Goal: Find specific page/section: Find specific page/section

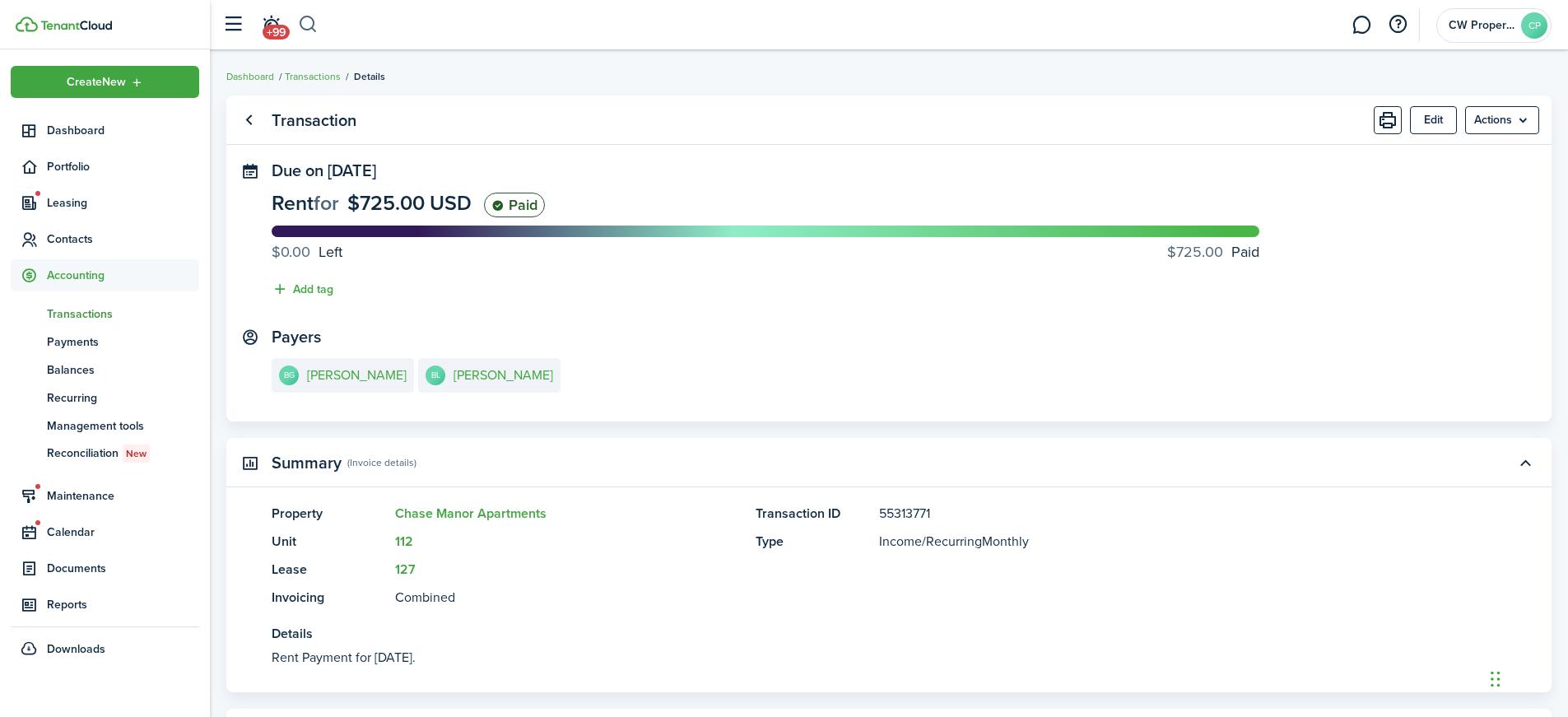
click at [308, 19] on button "button" at bounding box center [308, 25] width 20 height 28
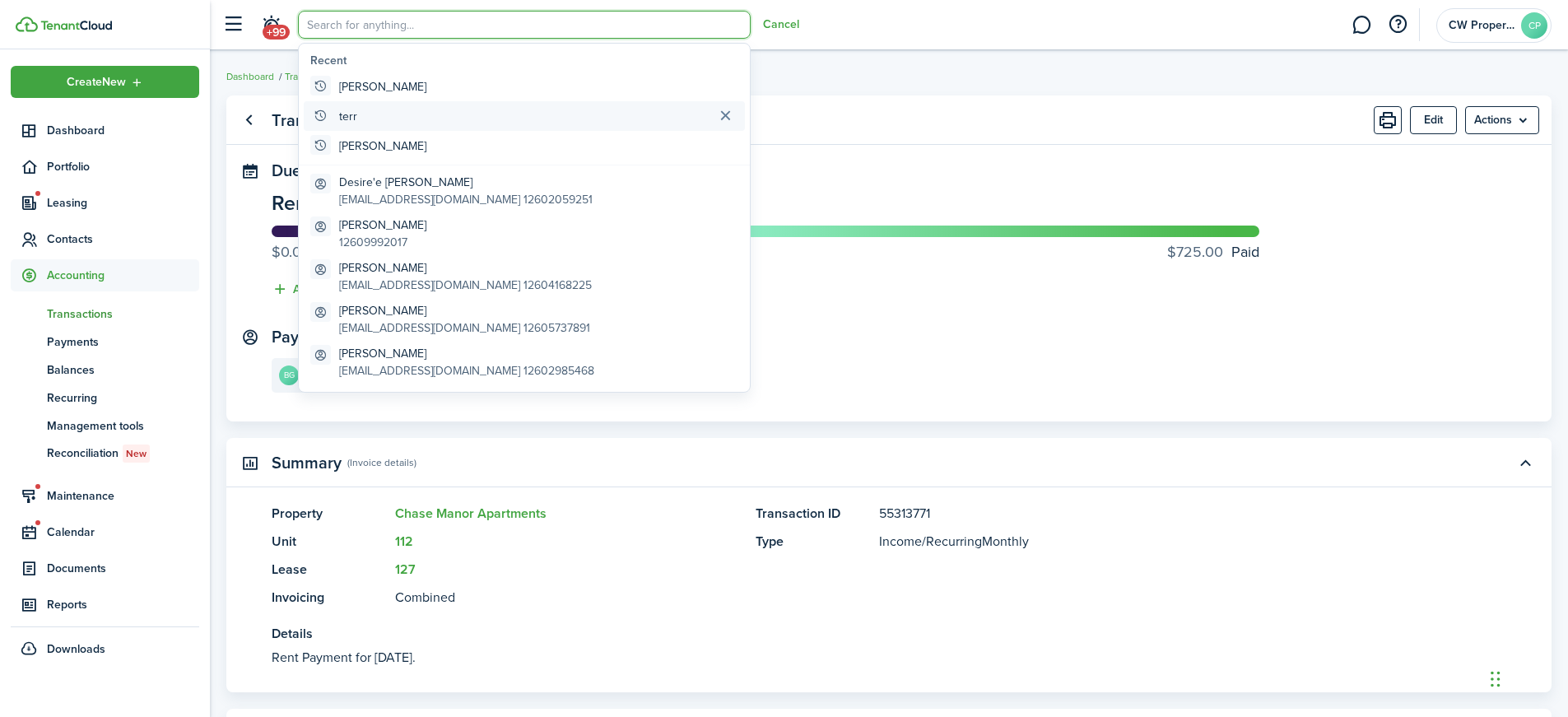
type input "h"
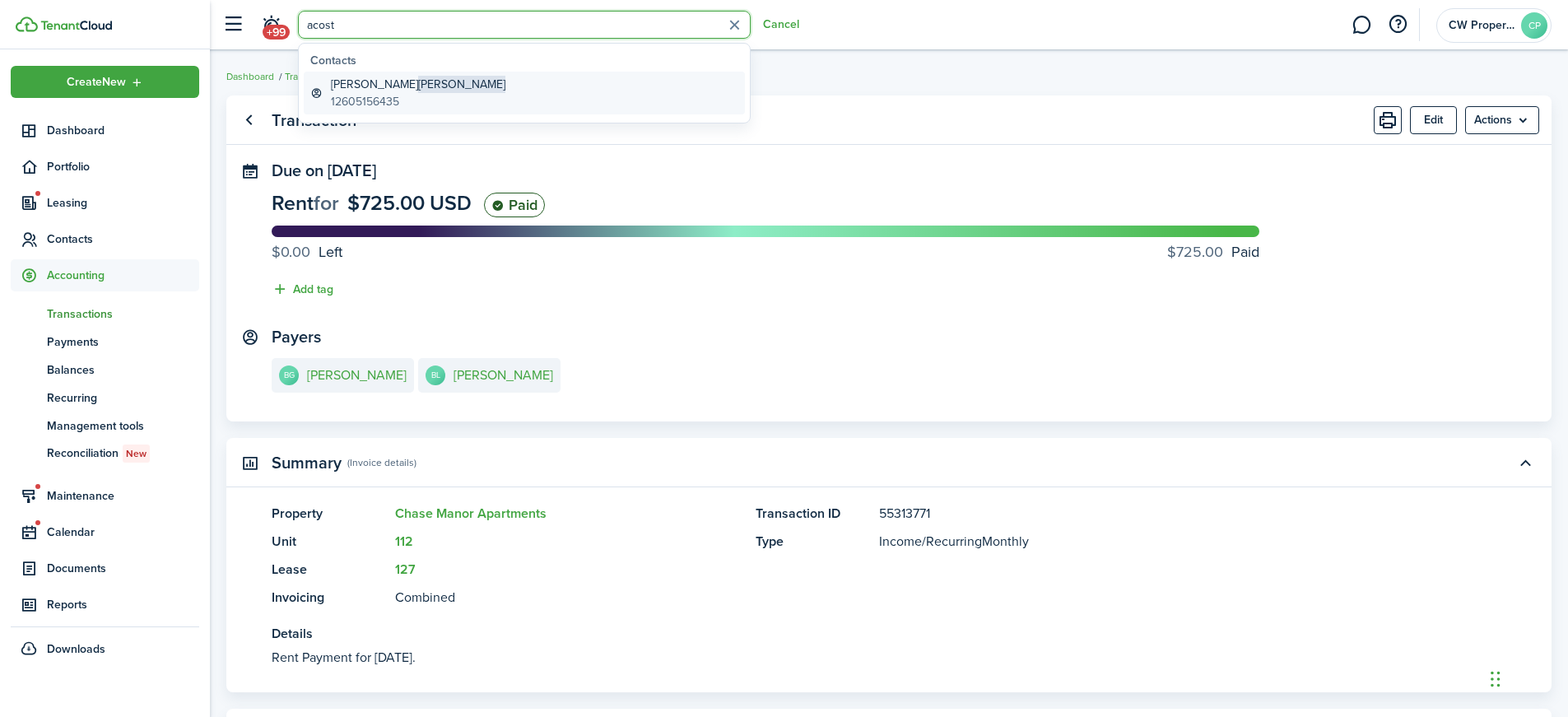
type input "acost"
click at [418, 87] on span "[PERSON_NAME]" at bounding box center [461, 84] width 87 height 18
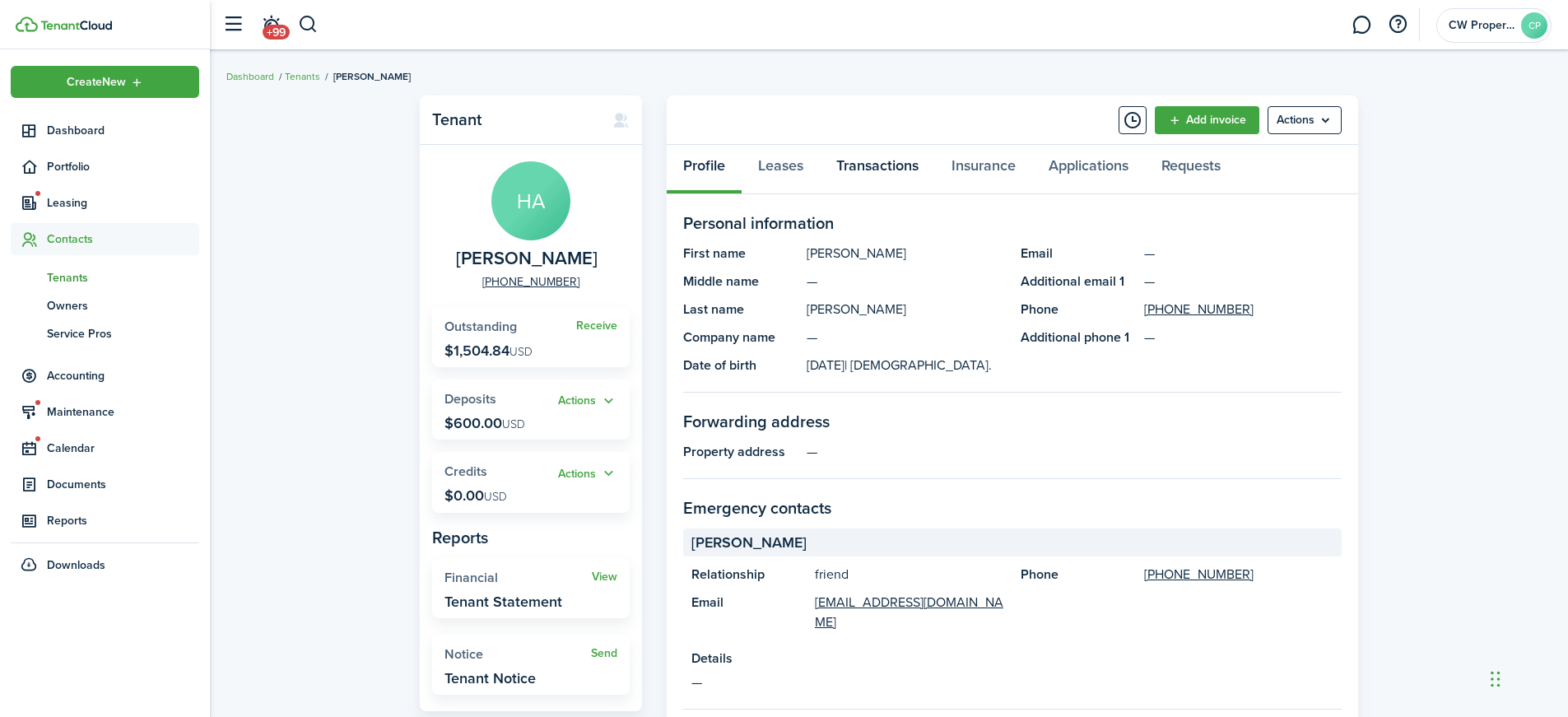
click at [889, 168] on link "Transactions" at bounding box center [877, 169] width 115 height 49
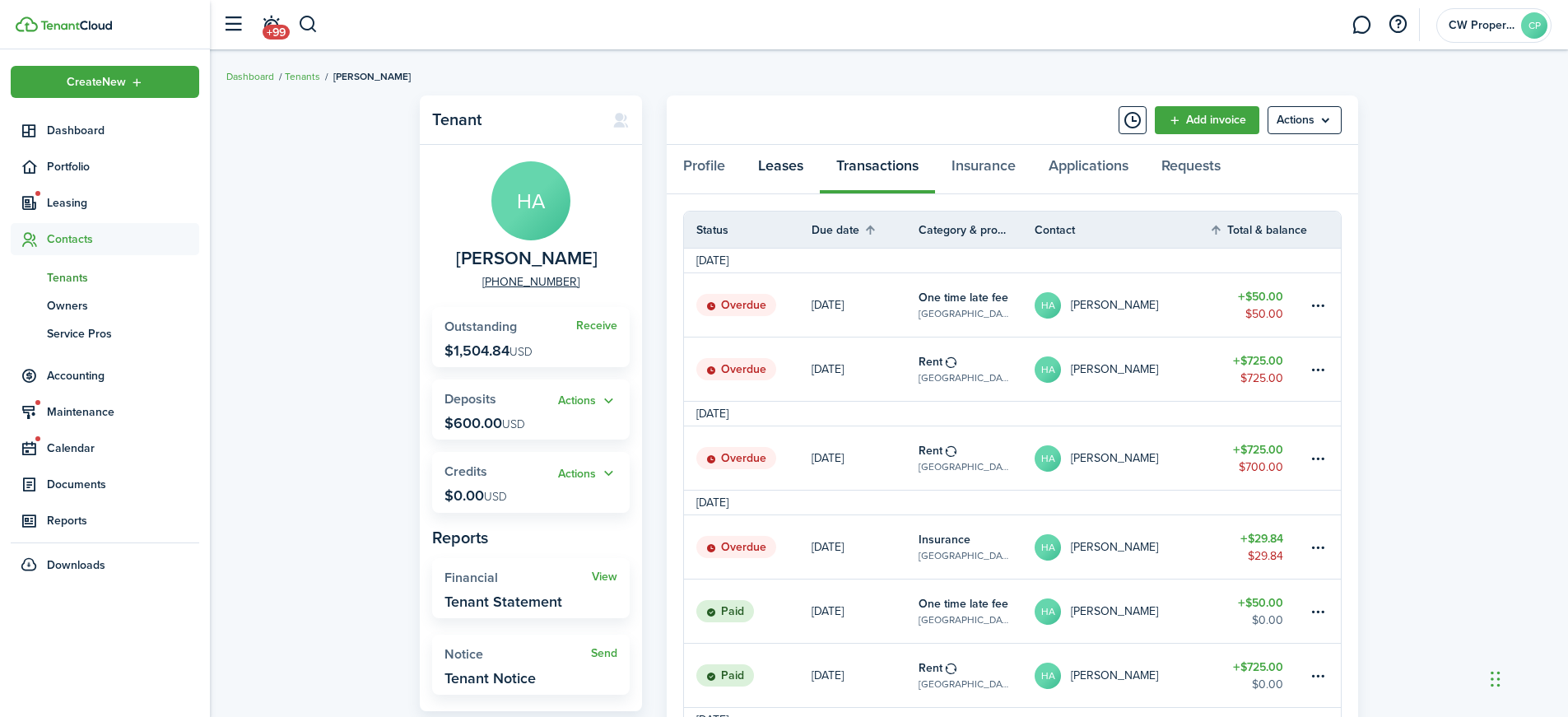
click at [774, 164] on link "Leases" at bounding box center [781, 169] width 79 height 49
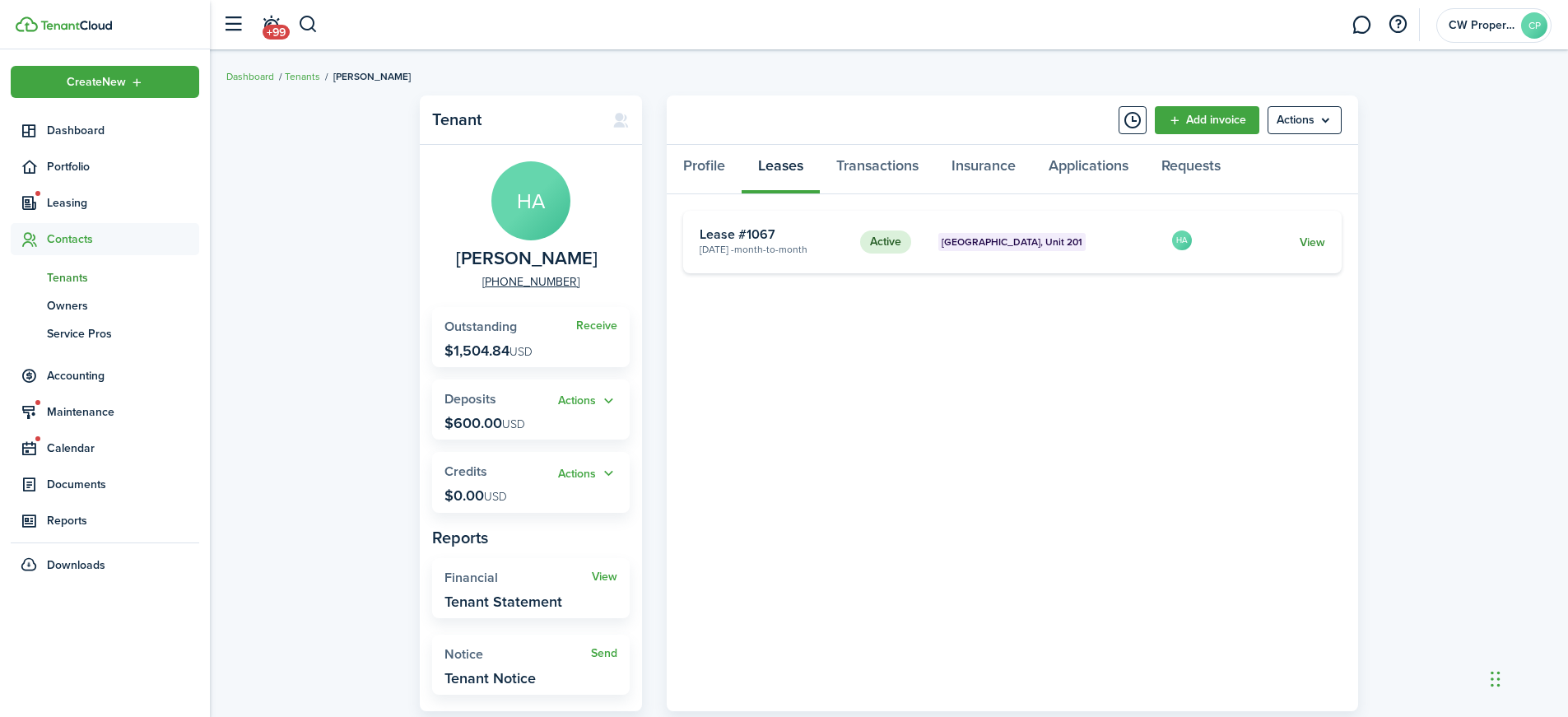
click at [1314, 240] on link "View" at bounding box center [1312, 242] width 26 height 18
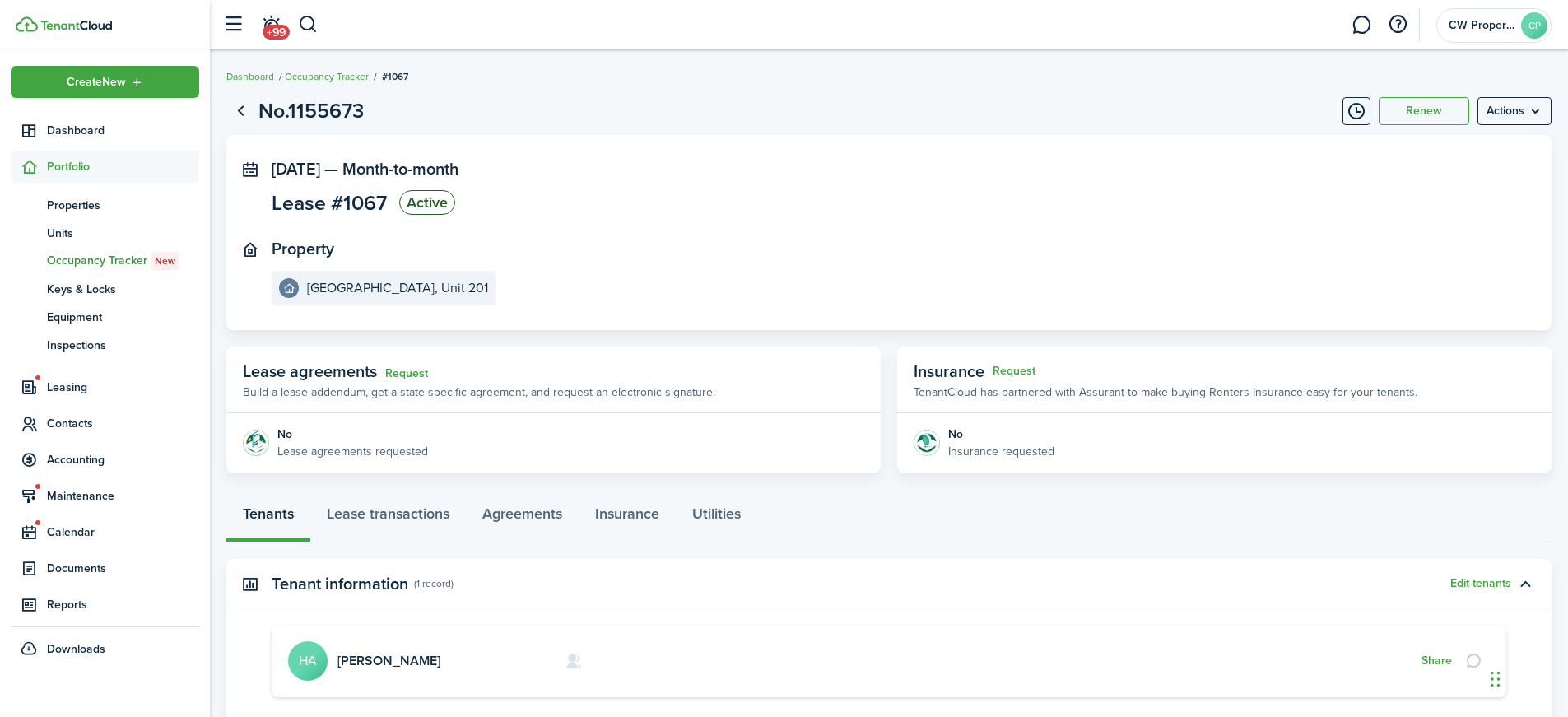
scroll to position [172, 0]
